Goal: Contribute content: Contribute content

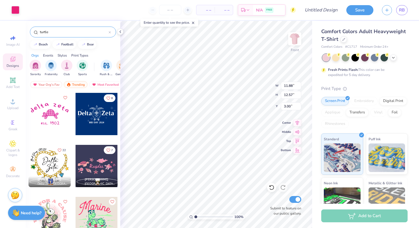
click at [75, 213] on div at bounding box center [54, 218] width 42 height 42
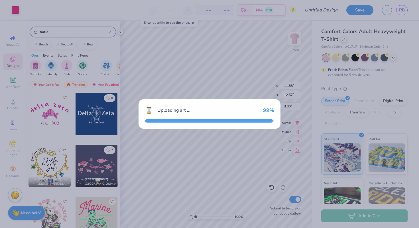
type input "11.18"
type input "10.55"
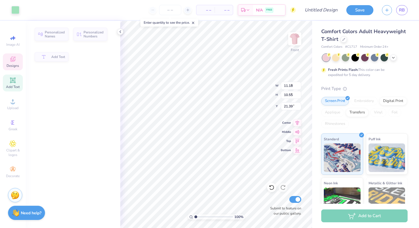
type input "2.48"
type input "1.61"
type input "21.39"
type input "9.54"
type input "4.39"
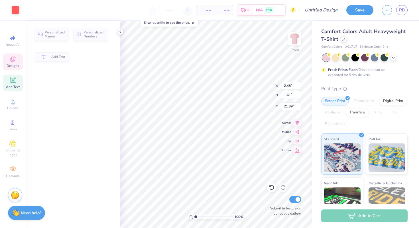
type input "18.63"
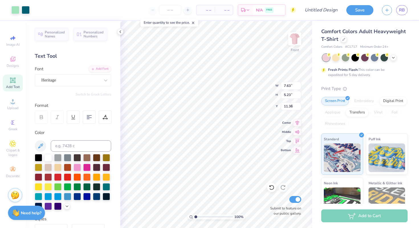
type input "5.44"
type input "7.88"
type input "5.86"
click at [87, 165] on div at bounding box center [86, 166] width 7 height 7
click at [88, 166] on div at bounding box center [86, 166] width 7 height 7
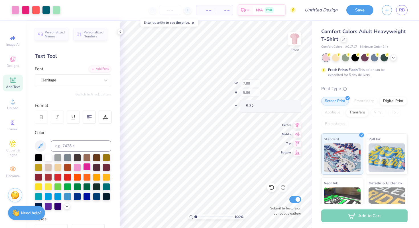
type input "17.78"
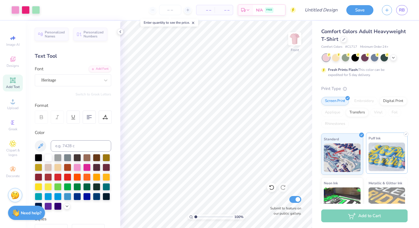
click at [382, 153] on img at bounding box center [387, 156] width 37 height 29
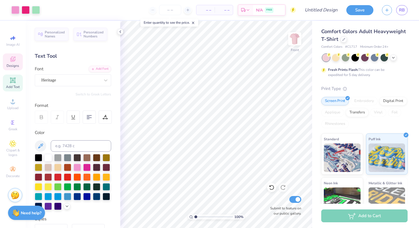
click at [22, 60] on div "Designs" at bounding box center [13, 61] width 20 height 17
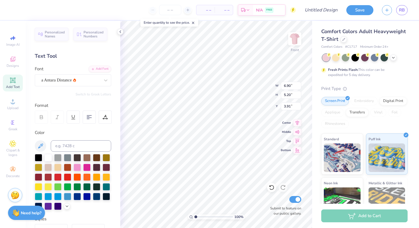
type input "6.90"
type input "5.20"
type input "4.09"
click at [292, 39] on img at bounding box center [295, 38] width 23 height 23
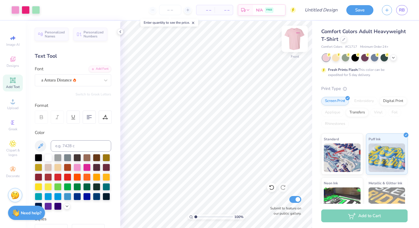
click at [295, 37] on img at bounding box center [295, 38] width 23 height 23
click at [295, 37] on img at bounding box center [294, 38] width 11 height 11
click at [293, 42] on img at bounding box center [294, 38] width 11 height 11
click at [293, 38] on img at bounding box center [295, 38] width 23 height 23
click at [15, 61] on icon at bounding box center [13, 60] width 5 height 4
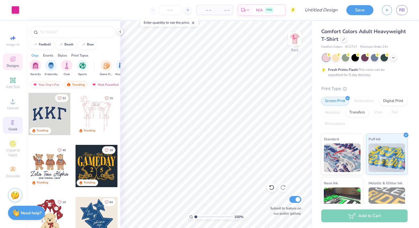
click at [14, 125] on icon at bounding box center [12, 122] width 7 height 7
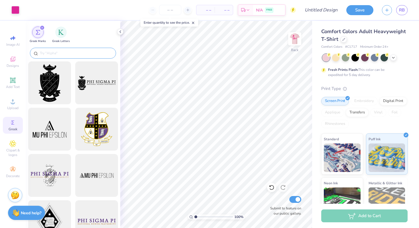
click at [72, 51] on input "text" at bounding box center [75, 53] width 73 height 6
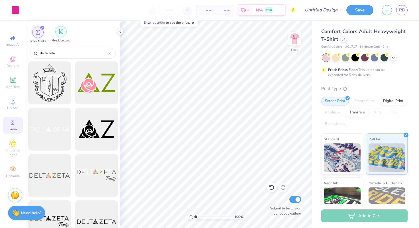
type input "delta zeta"
click at [61, 32] on img "filter for Greek Letters" at bounding box center [61, 32] width 6 height 6
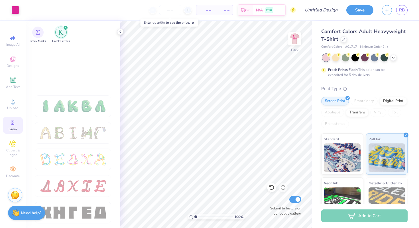
scroll to position [448, 0]
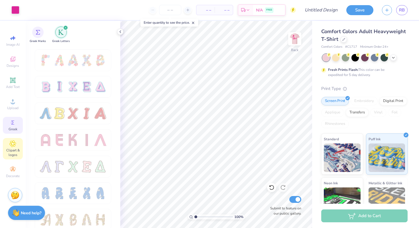
click at [15, 146] on icon at bounding box center [13, 143] width 6 height 6
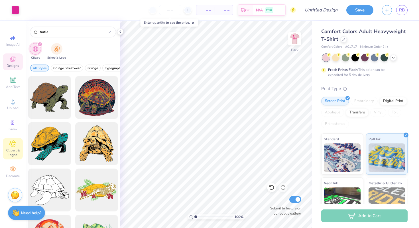
click at [17, 57] on div "Designs" at bounding box center [13, 61] width 20 height 17
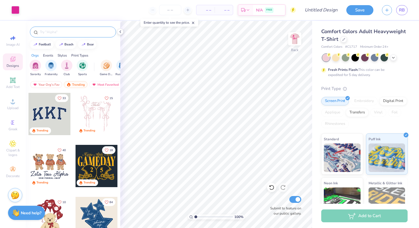
click at [59, 32] on input "text" at bounding box center [75, 32] width 73 height 6
type input "dz"
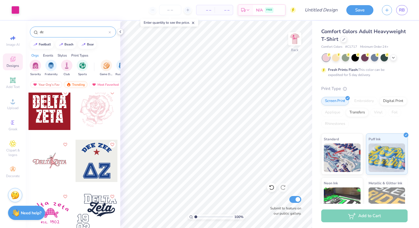
scroll to position [1149, 0]
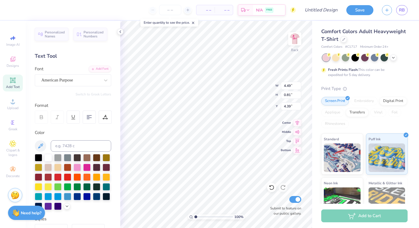
type input "4.39"
click at [16, 66] on span "Designs" at bounding box center [13, 65] width 13 height 5
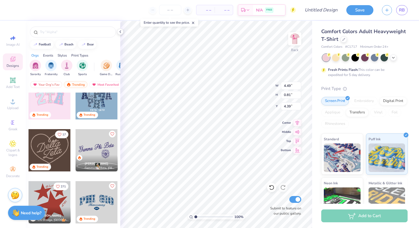
scroll to position [403, 0]
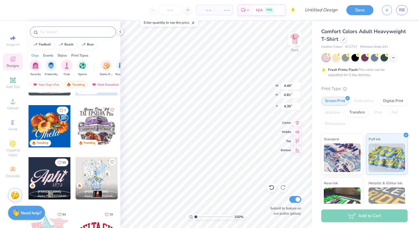
click at [54, 35] on div at bounding box center [73, 32] width 86 height 11
click at [52, 28] on div at bounding box center [73, 32] width 86 height 11
click at [52, 29] on input "text" at bounding box center [75, 32] width 73 height 6
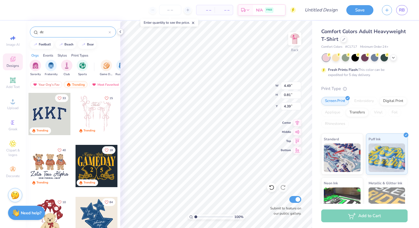
type input "dz"
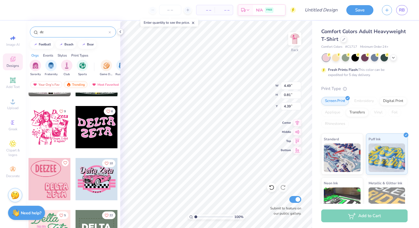
scroll to position [2371, 0]
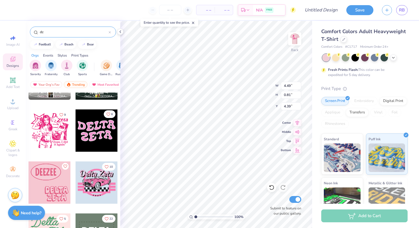
click at [111, 113] on button "6" at bounding box center [110, 114] width 12 height 8
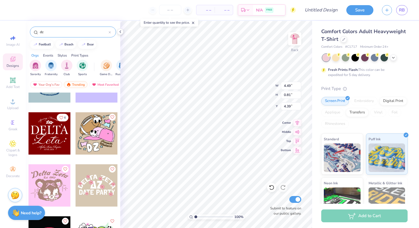
scroll to position [4860, 0]
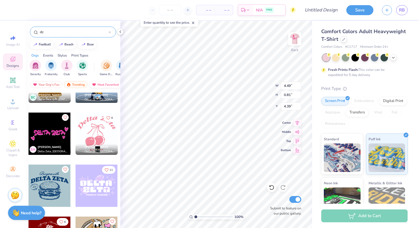
click at [96, 84] on div "Most Favorited" at bounding box center [105, 84] width 32 height 7
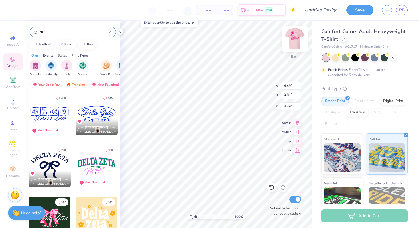
click at [298, 35] on img at bounding box center [295, 38] width 23 height 23
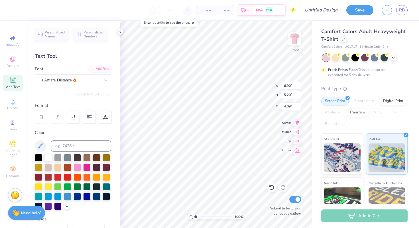
type input "4.42"
type input "1.09"
type input "14.48"
type input "6.90"
type input "5.20"
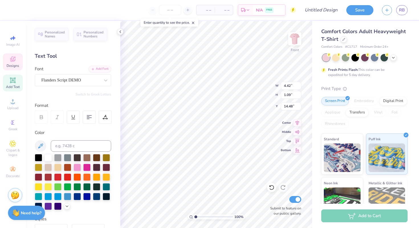
type input "4.09"
click at [60, 78] on div "a Antara Distance" at bounding box center [71, 80] width 60 height 9
click at [92, 81] on div "a Antara Distance" at bounding box center [71, 80] width 60 height 9
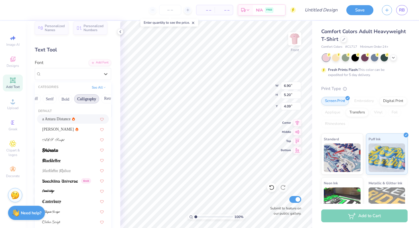
scroll to position [0, 55]
click at [89, 100] on button "Calligraphy" at bounding box center [86, 98] width 25 height 9
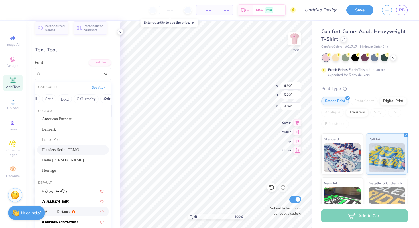
click at [75, 147] on span "Flanders Script DEMO" at bounding box center [60, 150] width 37 height 6
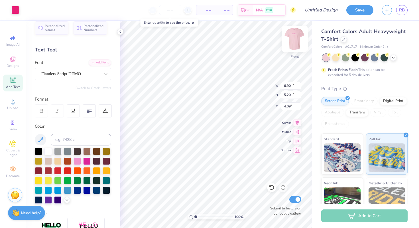
type input "11.88"
type input "12.57"
type input "3.00"
type input "8.61"
type input "6.65"
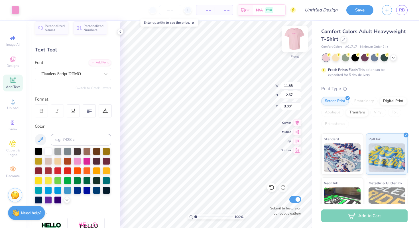
type input "3.55"
type input "11.88"
type input "12.57"
type input "3.00"
type input "3.68"
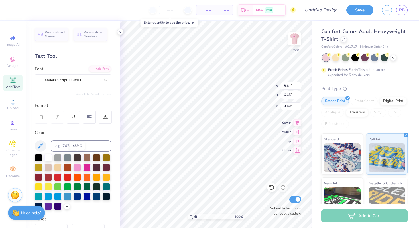
scroll to position [0, 0]
click at [299, 88] on input "8.6" at bounding box center [291, 86] width 21 height 8
click at [299, 88] on input "8.59" at bounding box center [291, 86] width 21 height 8
click at [299, 88] on input "8.58" at bounding box center [291, 86] width 21 height 8
click at [299, 88] on input "8.57" at bounding box center [291, 86] width 21 height 8
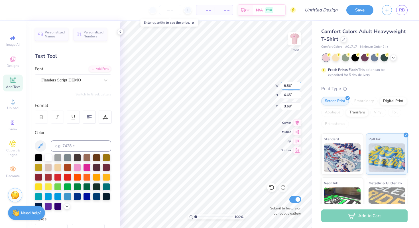
click at [299, 88] on input "8.56" at bounding box center [291, 86] width 21 height 8
click at [299, 88] on input "8.55" at bounding box center [291, 86] width 21 height 8
click at [299, 88] on input "8.54" at bounding box center [291, 86] width 21 height 8
click at [299, 88] on input "8.53" at bounding box center [291, 86] width 21 height 8
click at [299, 88] on input "8.52" at bounding box center [291, 86] width 21 height 8
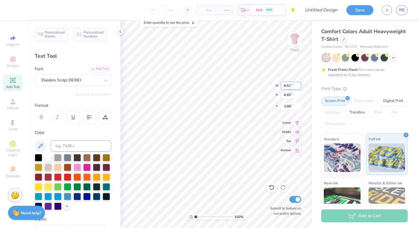
click at [299, 88] on input "8.51" at bounding box center [291, 86] width 21 height 8
click at [299, 88] on input "8.5" at bounding box center [291, 86] width 21 height 8
click at [299, 88] on input "8.49" at bounding box center [291, 86] width 21 height 8
click at [299, 88] on input "8.48" at bounding box center [291, 86] width 21 height 8
type input "8.47"
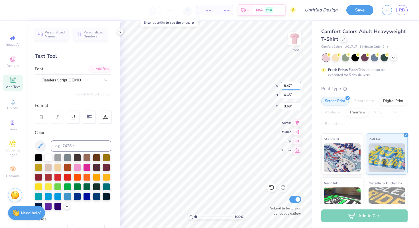
click at [299, 88] on input "8.47" at bounding box center [291, 86] width 21 height 8
click at [299, 96] on input "6.53" at bounding box center [291, 95] width 21 height 8
click at [299, 96] on input "6.52" at bounding box center [291, 95] width 21 height 8
click at [299, 96] on input "6.51" at bounding box center [291, 95] width 21 height 8
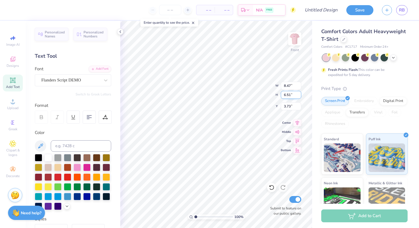
click at [299, 96] on input "6.5" at bounding box center [291, 95] width 21 height 8
click at [299, 96] on input "6.49" at bounding box center [291, 95] width 21 height 8
click at [299, 95] on input "6.48" at bounding box center [291, 95] width 21 height 8
click at [299, 95] on input "6.47" at bounding box center [291, 95] width 21 height 8
click at [301, 95] on input "6.47" at bounding box center [291, 95] width 21 height 8
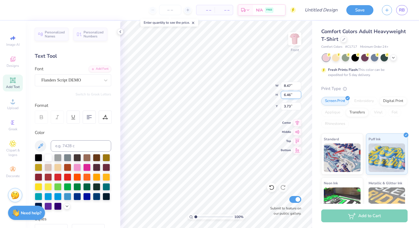
click at [299, 95] on input "6.46" at bounding box center [291, 95] width 21 height 8
click at [299, 95] on input "6.45" at bounding box center [291, 95] width 21 height 8
click at [299, 95] on input "6.44" at bounding box center [291, 95] width 21 height 8
click at [299, 95] on input "6.43" at bounding box center [291, 95] width 21 height 8
click at [299, 95] on input "6.42" at bounding box center [291, 95] width 21 height 8
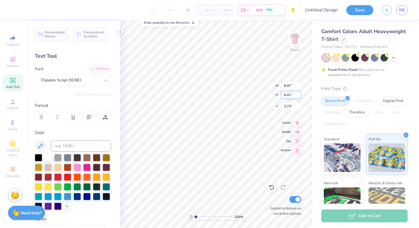
click at [299, 95] on input "6.41" at bounding box center [291, 95] width 21 height 8
click at [299, 95] on input "6.4" at bounding box center [291, 95] width 21 height 8
click at [299, 95] on input "6.39" at bounding box center [291, 95] width 21 height 8
click at [299, 95] on input "6.38" at bounding box center [291, 95] width 21 height 8
click at [299, 95] on input "6.37" at bounding box center [291, 95] width 21 height 8
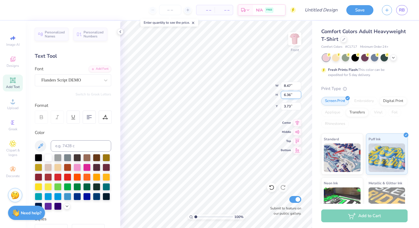
click at [299, 95] on input "6.36" at bounding box center [291, 95] width 21 height 8
click at [299, 95] on input "6.35" at bounding box center [291, 95] width 21 height 8
click at [299, 95] on input "6.34" at bounding box center [291, 95] width 21 height 8
type input "6.33"
click at [299, 95] on input "6.33" at bounding box center [291, 95] width 21 height 8
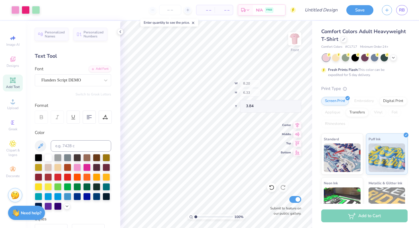
type input "8.20"
type input "3.84"
click at [287, 102] on input "3.84" at bounding box center [291, 106] width 21 height 8
click at [287, 106] on input "3.84" at bounding box center [291, 106] width 21 height 8
click at [299, 109] on input "3.84" at bounding box center [291, 106] width 21 height 8
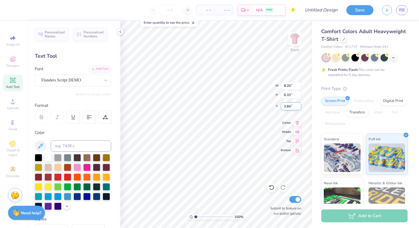
click at [299, 109] on input "3.84" at bounding box center [291, 106] width 21 height 8
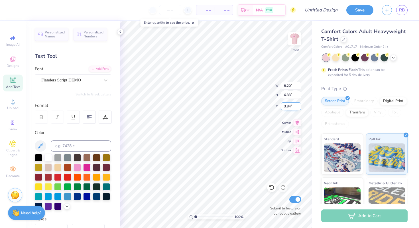
click at [299, 109] on input "3.84" at bounding box center [291, 106] width 21 height 8
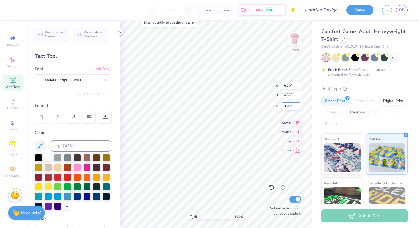
click at [299, 106] on input "3.83" at bounding box center [291, 106] width 21 height 8
click at [299, 106] on input "3.82" at bounding box center [291, 106] width 21 height 8
click at [299, 106] on input "3.81" at bounding box center [291, 106] width 21 height 8
click at [299, 106] on input "3.8" at bounding box center [291, 106] width 21 height 8
click at [299, 106] on input "3.79" at bounding box center [291, 106] width 21 height 8
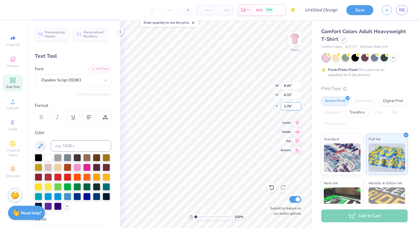
type input "3.78"
click at [299, 106] on input "3.78" at bounding box center [291, 106] width 21 height 8
type input "5.82"
type input "5.63"
type input "19.12"
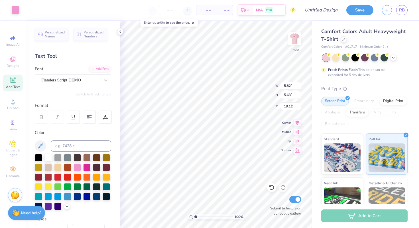
type input "8.20"
type input "6.33"
type input "3.88"
type input "10.03"
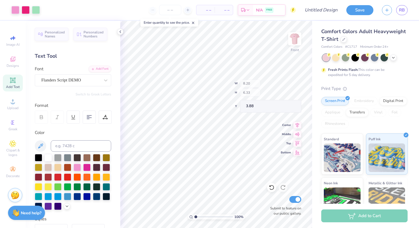
type input "12.57"
type input "3.00"
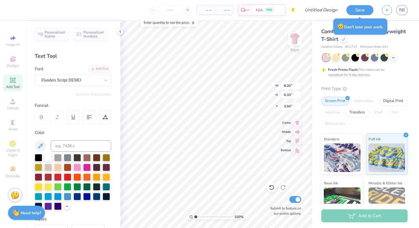
type input "3.95"
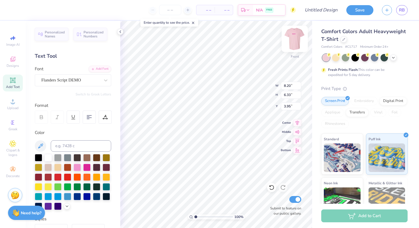
click at [294, 44] on img at bounding box center [295, 38] width 23 height 23
type input "3.00"
click at [294, 43] on img at bounding box center [295, 38] width 23 height 23
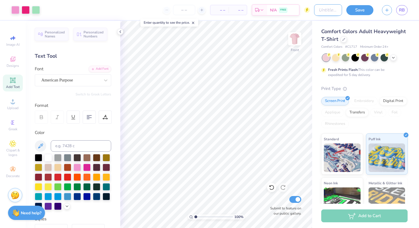
click at [317, 9] on input "Design Title" at bounding box center [328, 9] width 28 height 11
type input "delta zeta philo draft 2025"
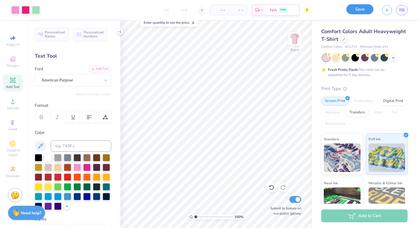
scroll to position [0, 0]
click at [354, 12] on button "Save" at bounding box center [360, 9] width 27 height 10
click at [184, 9] on input "number" at bounding box center [184, 10] width 22 height 10
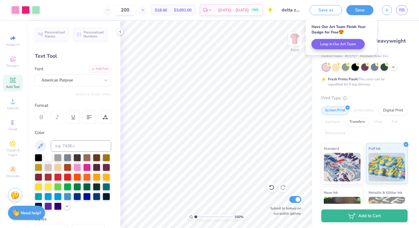
type input "200"
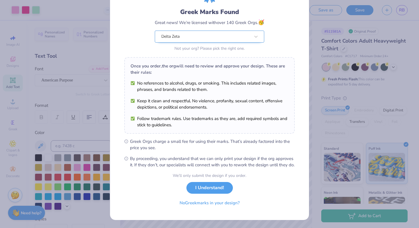
scroll to position [39, 0]
click at [195, 185] on button "I Understand!" at bounding box center [210, 186] width 46 height 12
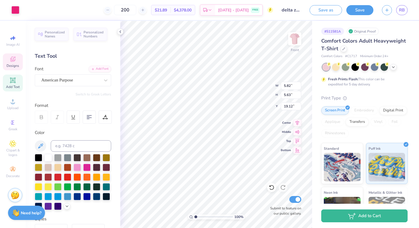
type input "8.20"
type input "6.33"
type input "3.78"
click at [281, 20] on div "Design Title delta zeta philo draft 2025" at bounding box center [292, 10] width 28 height 20
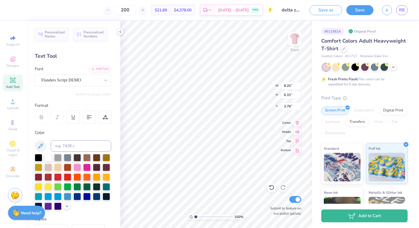
type input "3.84"
type input "7.79"
type input "6.82"
type input "3.58"
type input "7.63"
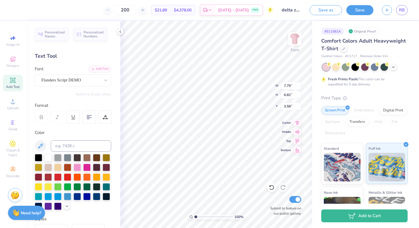
type input "7.00"
type input "3.48"
type input "10.03"
type input "12.57"
type input "3.00"
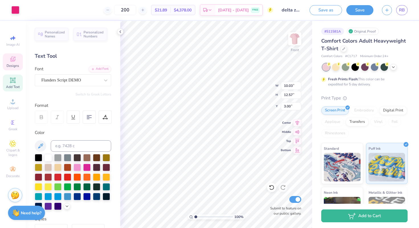
type input "7.63"
type input "7.00"
type input "3.79"
drag, startPoint x: 142, startPoint y: 9, endPoint x: 126, endPoint y: 9, distance: 15.7
click at [126, 9] on input "200" at bounding box center [125, 10] width 22 height 10
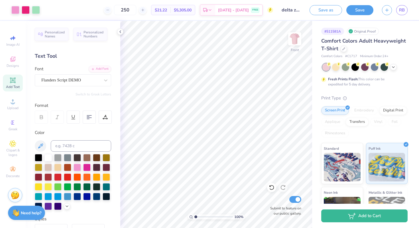
type input "250"
click at [295, 39] on img at bounding box center [295, 38] width 23 height 23
click at [295, 40] on img at bounding box center [295, 38] width 23 height 23
click at [291, 152] on div "100 % Front W 5.82 5.82 " H 5.63 5.63 " Y 19.12 19.12 " Center Middle Top Botto…" at bounding box center [216, 124] width 192 height 207
type input "19.58"
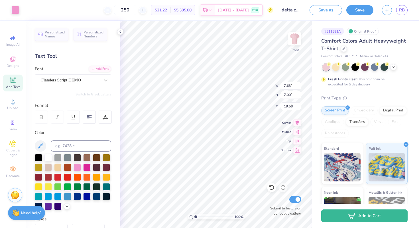
type input "7.63"
type input "7.00"
type input "3.79"
type textarea "catching waves snce 1902"
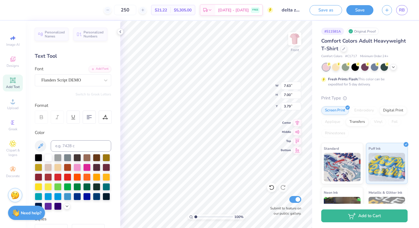
scroll to position [0, 3]
type input "4.18"
type textarea "catching waves since [DATE]"
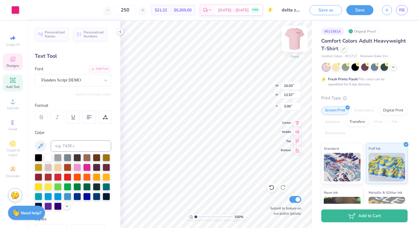
click at [297, 37] on img at bounding box center [295, 38] width 23 height 23
paste textarea "Fall 2025"
type textarea "delta zeta Diamond Leauge"
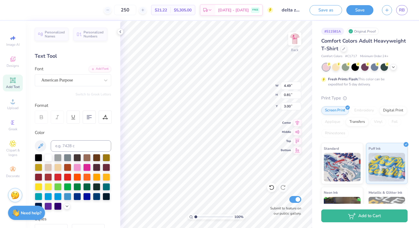
scroll to position [0, 1]
type input "5.09"
type input "1.51"
type input "2.24"
click at [292, 36] on img at bounding box center [295, 38] width 23 height 23
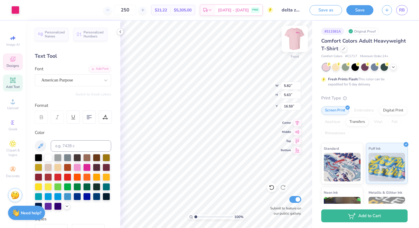
type input "16.59"
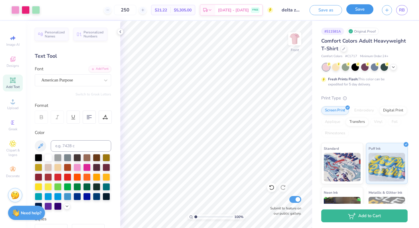
click at [354, 11] on button "Save" at bounding box center [360, 9] width 27 height 10
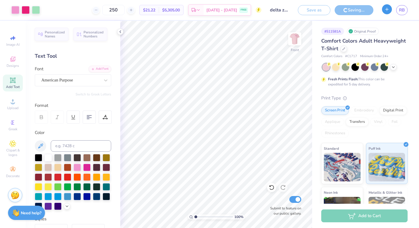
click at [385, 10] on icon "button" at bounding box center [387, 9] width 5 height 5
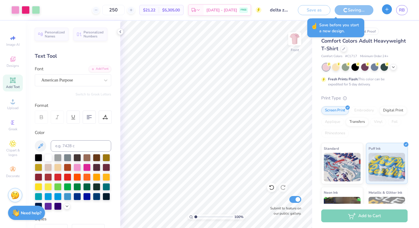
click at [386, 9] on icon "button" at bounding box center [387, 9] width 5 height 5
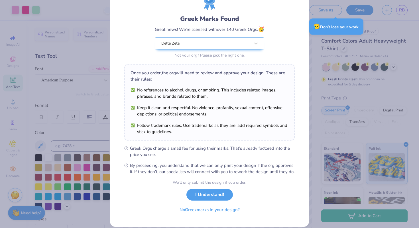
scroll to position [39, 0]
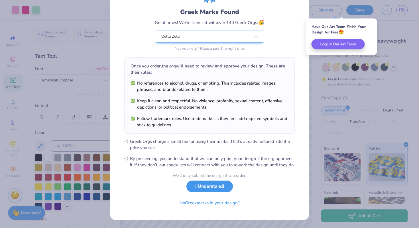
click at [211, 187] on button "I Understand!" at bounding box center [210, 186] width 46 height 12
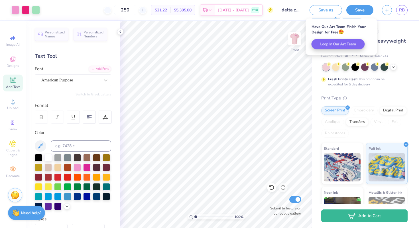
scroll to position [0, 0]
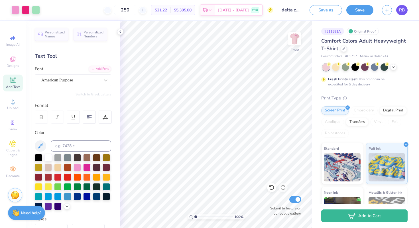
click at [402, 12] on span "RB" at bounding box center [402, 10] width 6 height 7
